Goal: Task Accomplishment & Management: Complete application form

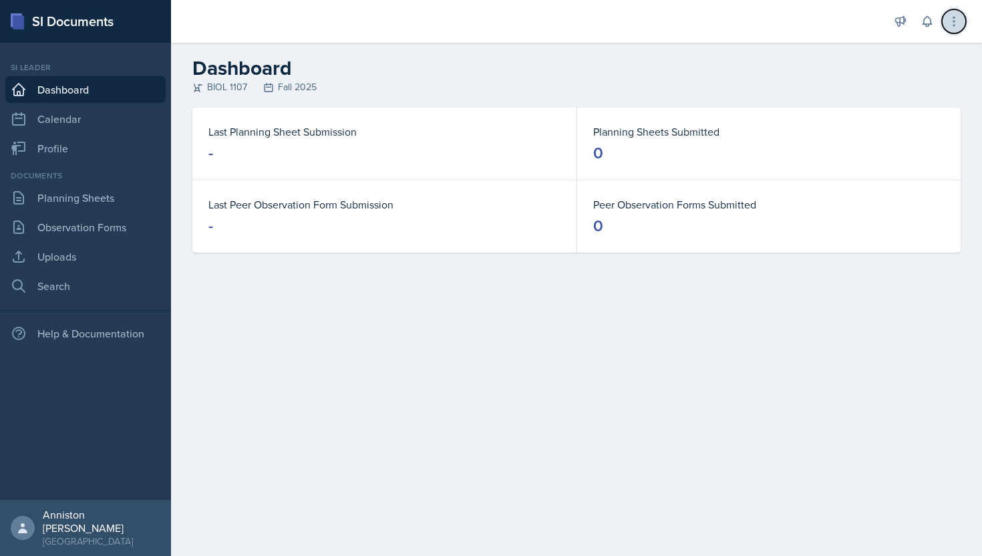
click at [963, 19] on button at bounding box center [954, 21] width 24 height 24
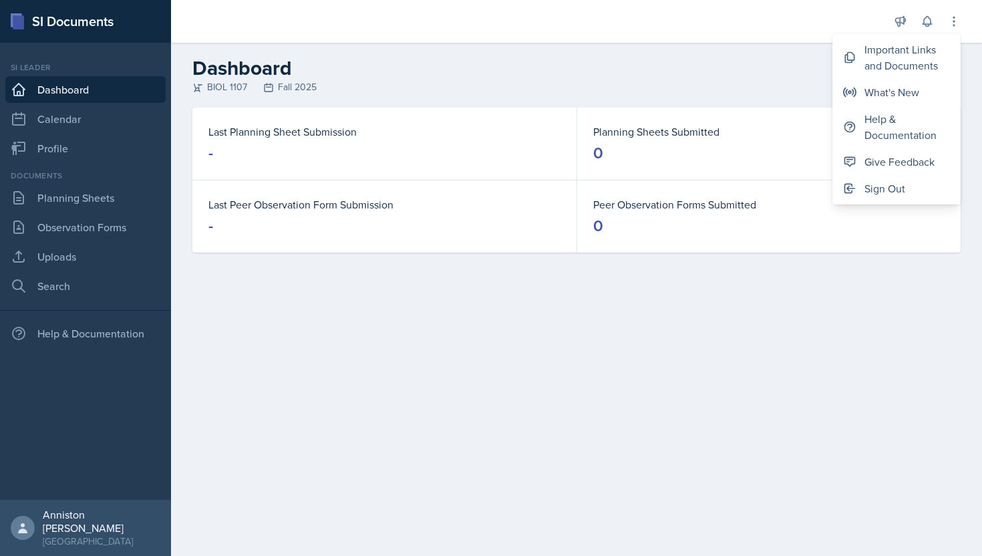
click at [657, 63] on h2 "Dashboard" at bounding box center [576, 68] width 768 height 24
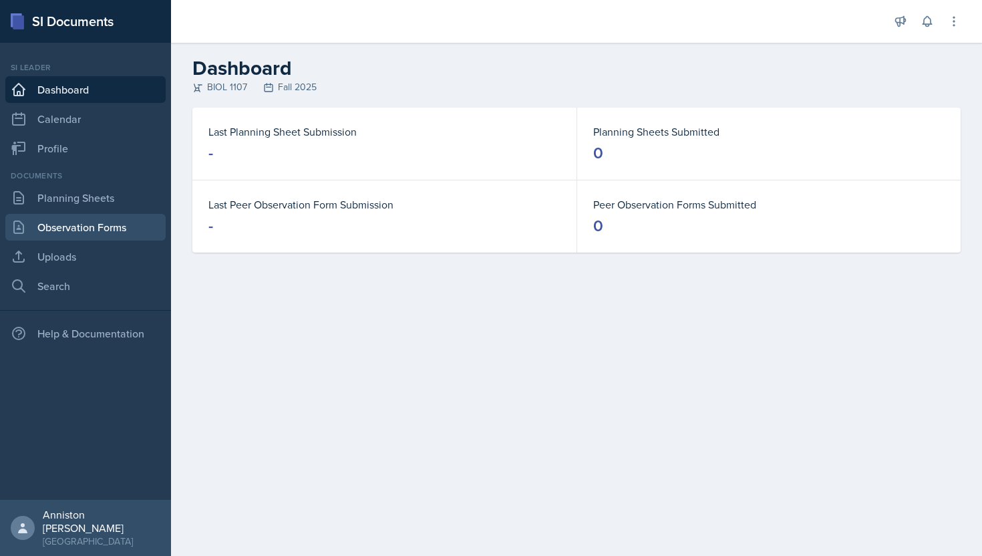
click at [138, 222] on link "Observation Forms" at bounding box center [85, 227] width 160 height 27
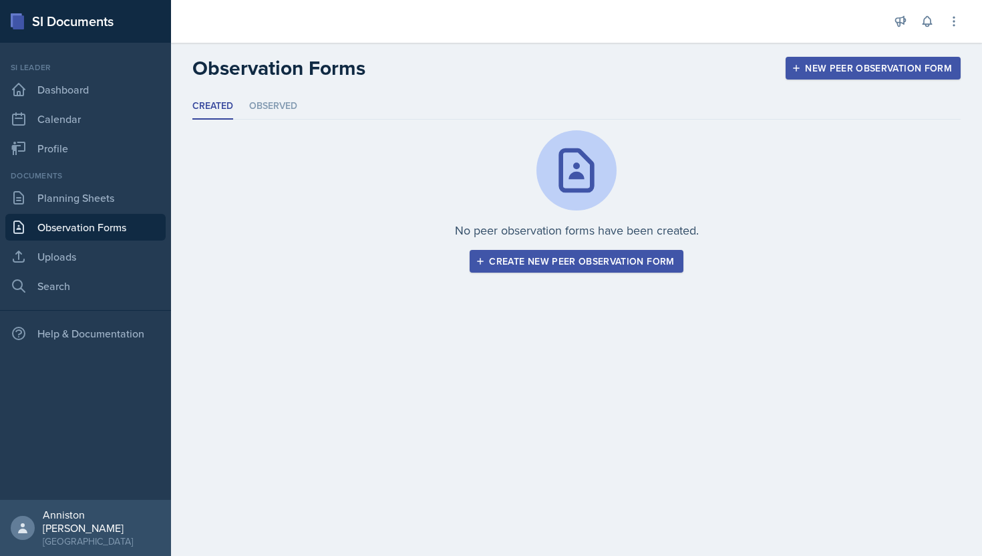
click at [589, 261] on div "Create new peer observation form" at bounding box center [576, 261] width 196 height 11
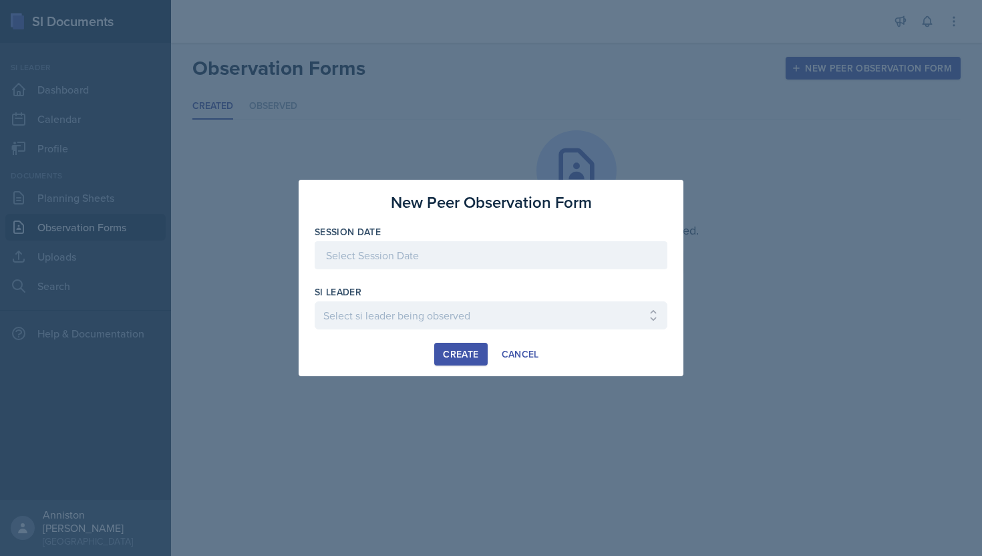
click at [768, 226] on div at bounding box center [491, 278] width 982 height 556
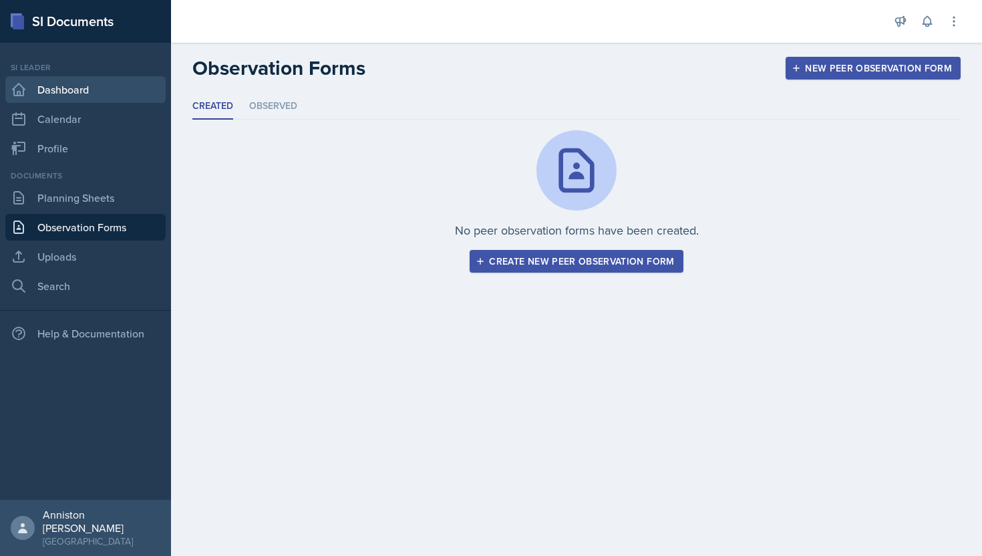
click at [46, 85] on link "Dashboard" at bounding box center [85, 89] width 160 height 27
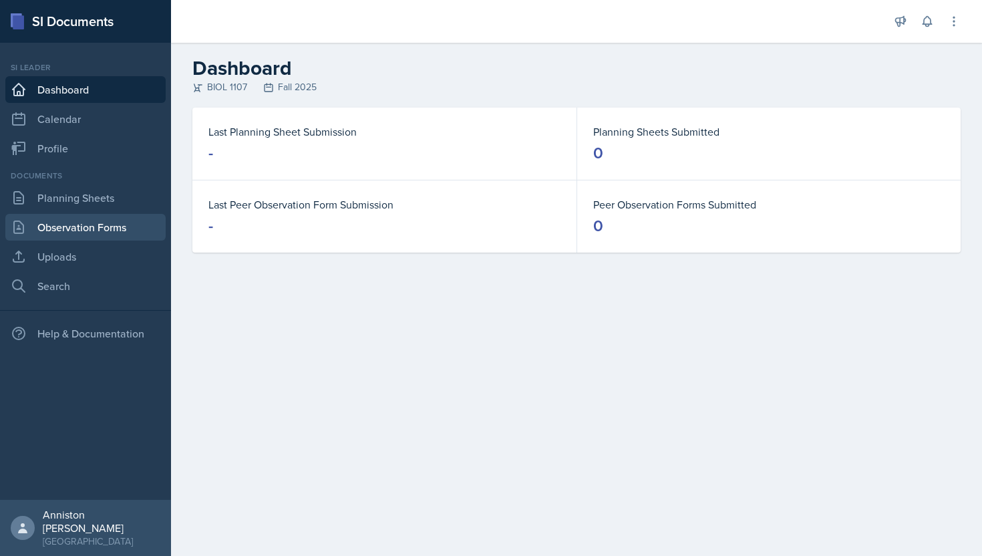
click at [85, 226] on link "Observation Forms" at bounding box center [85, 227] width 160 height 27
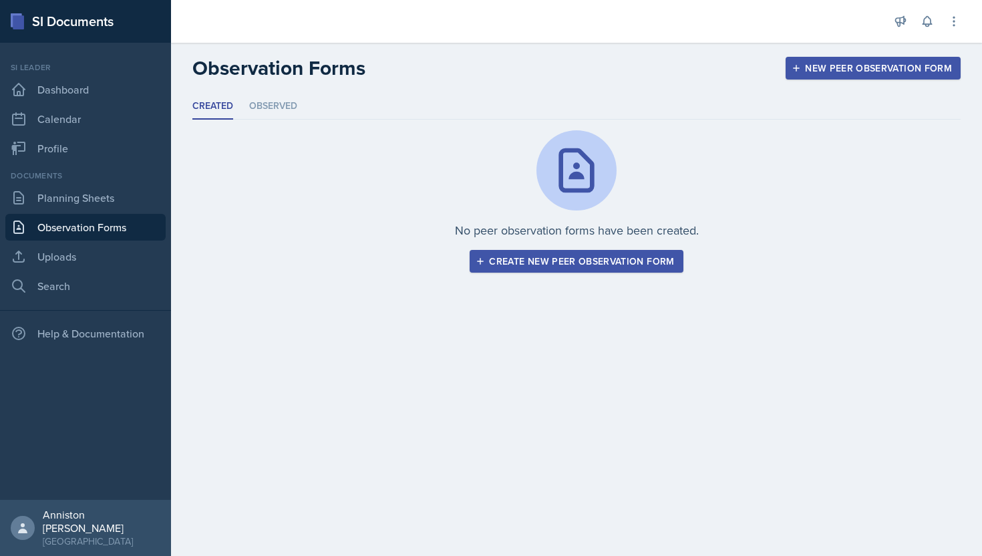
click at [837, 63] on div "New Peer Observation Form" at bounding box center [873, 68] width 158 height 11
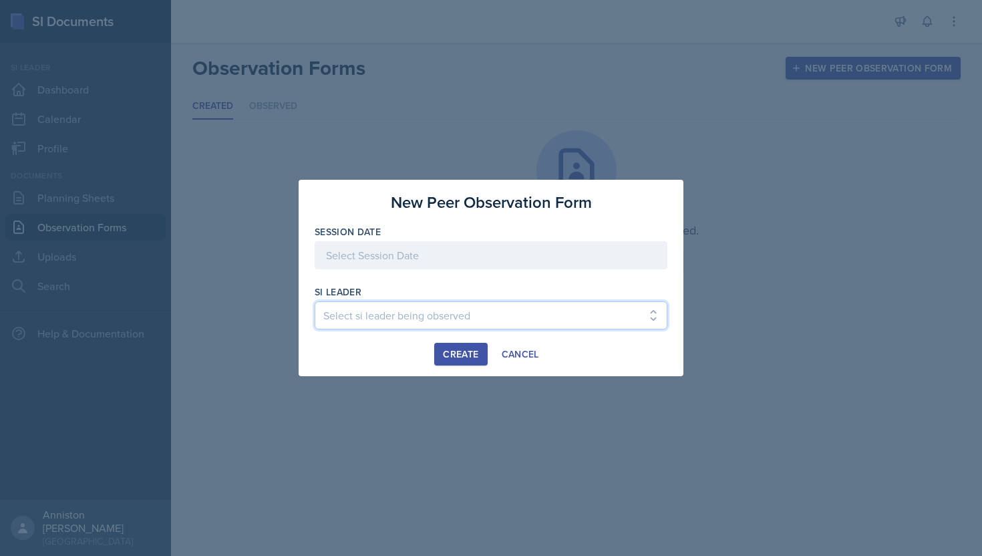
click at [604, 320] on select "Select si leader being observed [PERSON_NAME] / PSYC 2500 / 6 [PERSON_NAME] / P…" at bounding box center [491, 315] width 353 height 28
click at [520, 351] on div "Cancel" at bounding box center [520, 354] width 37 height 11
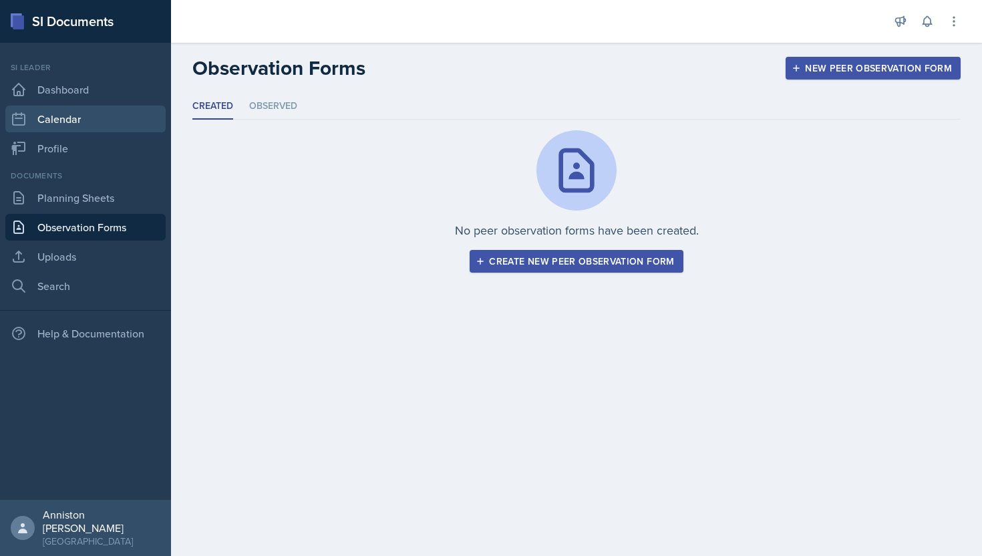
click at [110, 124] on link "Calendar" at bounding box center [85, 119] width 160 height 27
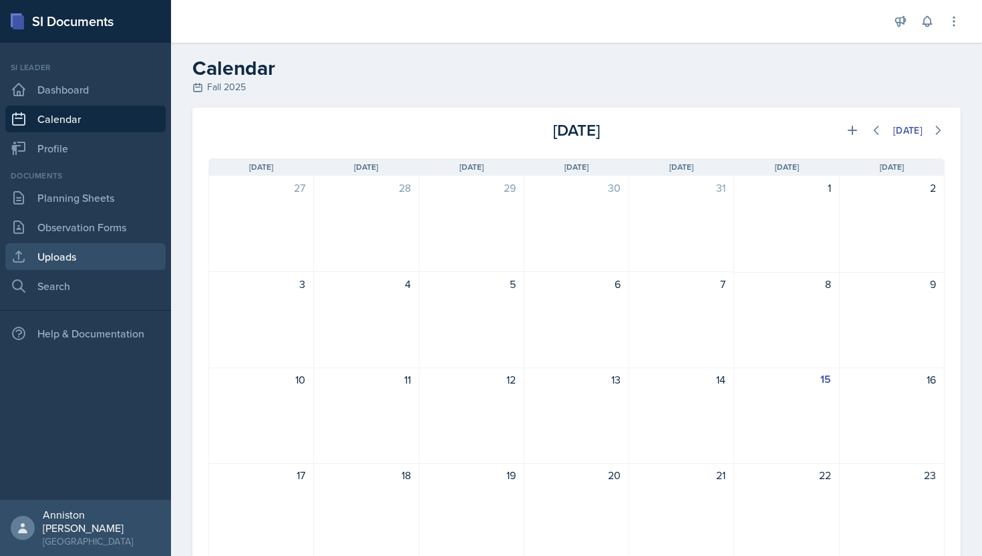
click at [85, 266] on link "Uploads" at bounding box center [85, 256] width 160 height 27
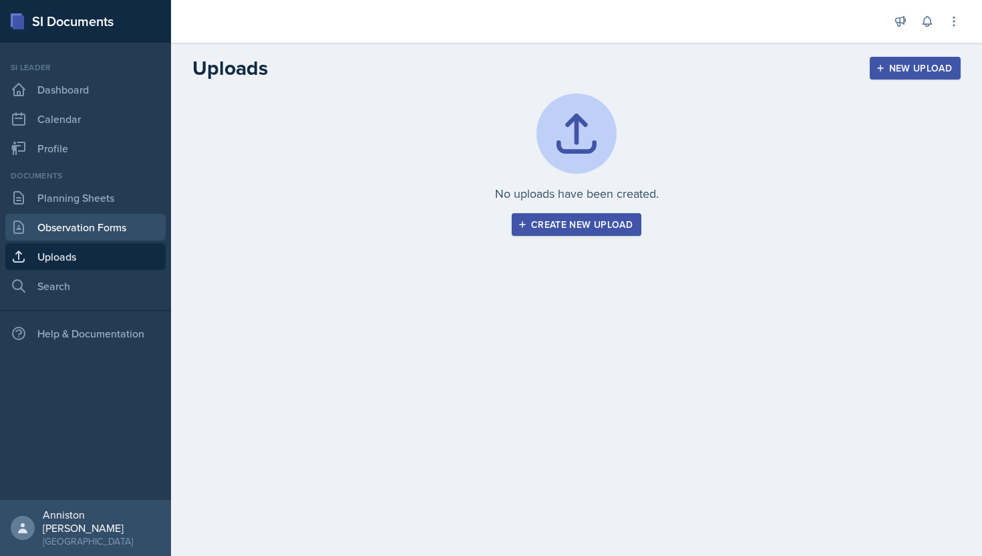
click at [64, 225] on link "Observation Forms" at bounding box center [85, 227] width 160 height 27
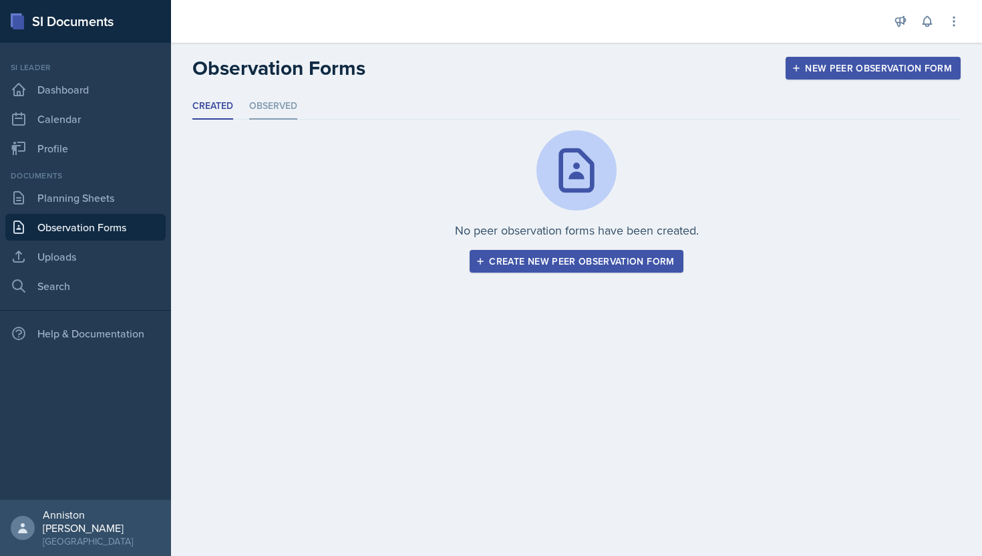
click at [279, 105] on li "Observed" at bounding box center [273, 107] width 48 height 26
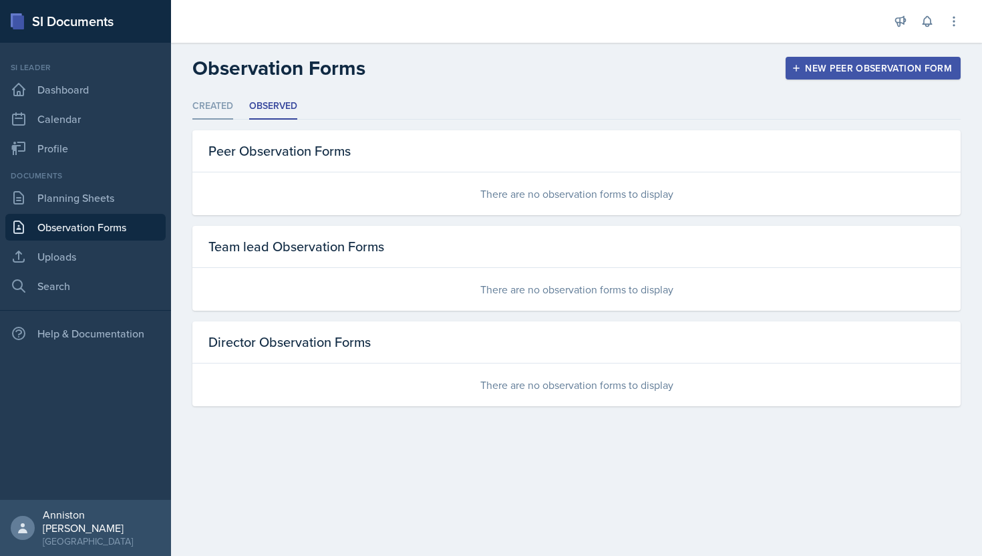
click at [232, 109] on li "Created" at bounding box center [212, 107] width 41 height 26
